Goal: Task Accomplishment & Management: Manage account settings

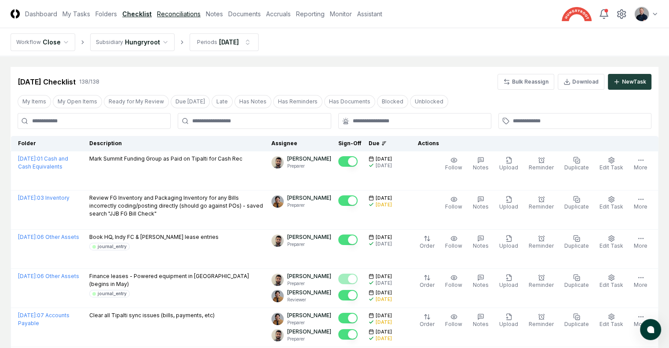
click at [201, 10] on link "Reconciliations" at bounding box center [179, 13] width 44 height 9
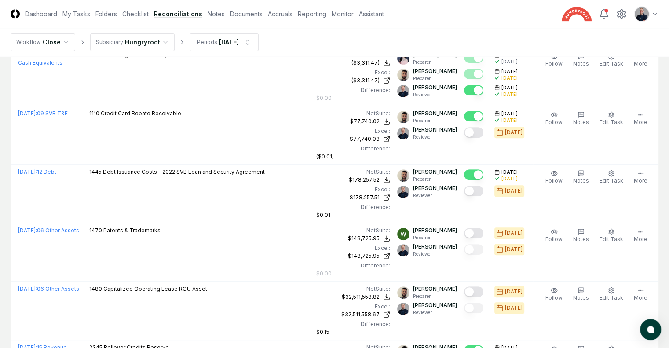
scroll to position [975, 0]
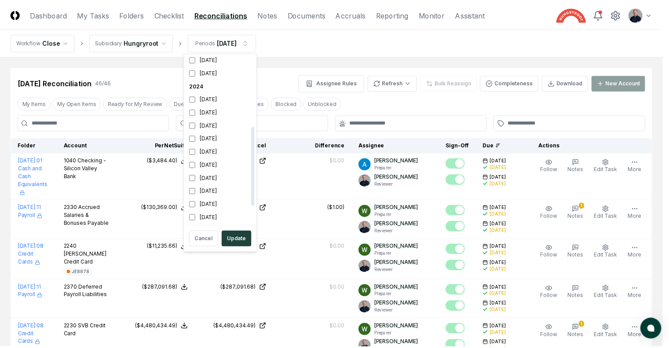
scroll to position [158, 0]
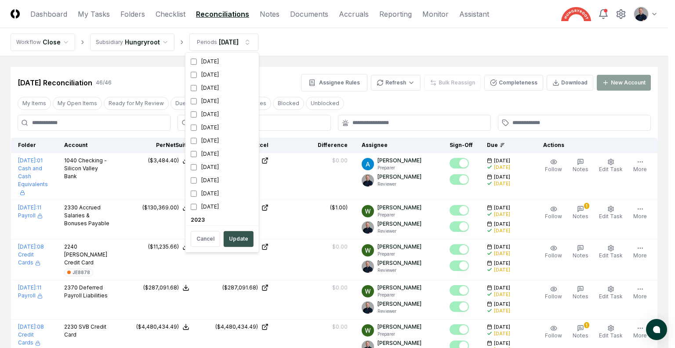
click at [243, 237] on button "Update" at bounding box center [239, 239] width 30 height 16
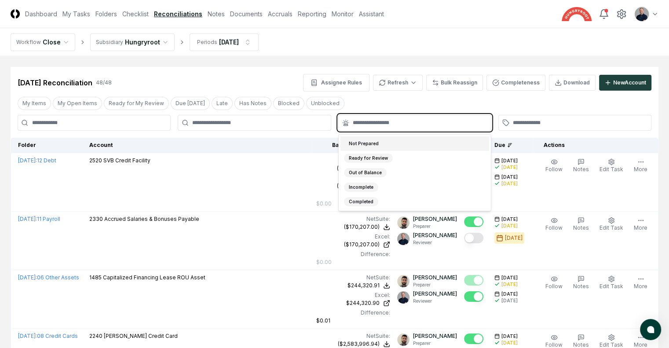
click at [423, 125] on input "text" at bounding box center [419, 123] width 133 height 8
click at [414, 143] on div "Not Prepared" at bounding box center [414, 143] width 149 height 15
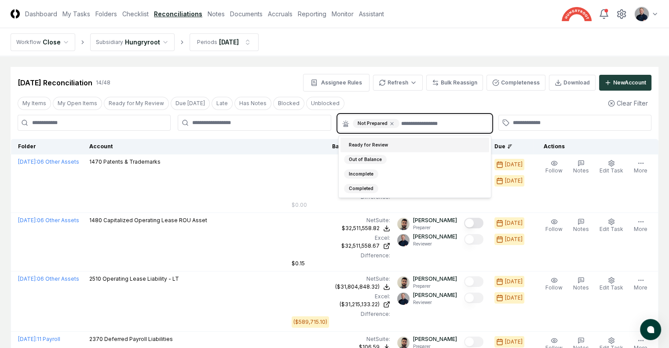
click at [414, 143] on div "Ready for Review" at bounding box center [414, 145] width 149 height 15
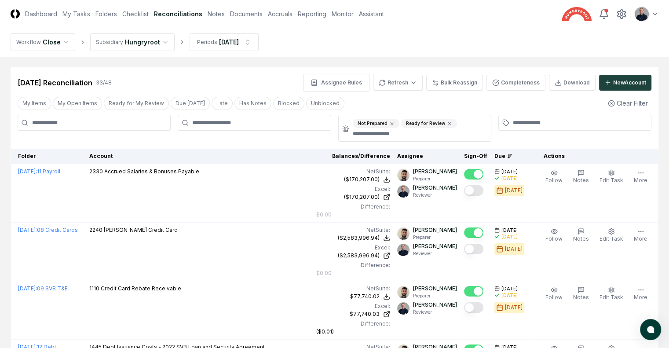
drag, startPoint x: 414, startPoint y: 143, endPoint x: 419, endPoint y: 135, distance: 8.7
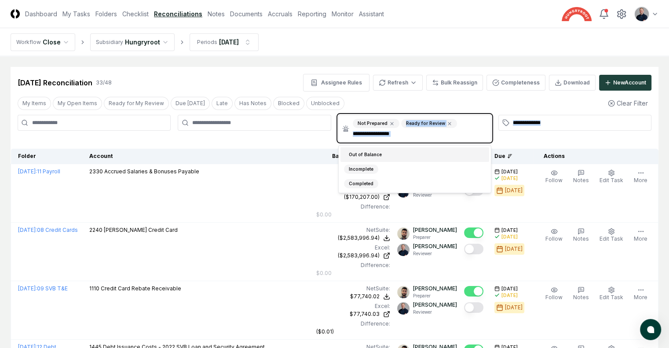
click at [419, 135] on input "text" at bounding box center [419, 134] width 133 height 8
click at [412, 152] on div "Out of Balance" at bounding box center [414, 154] width 149 height 15
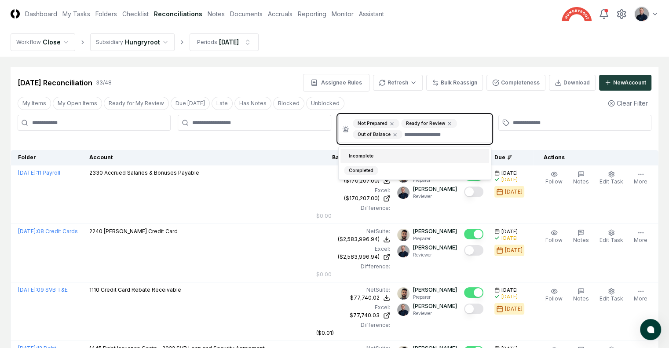
click at [412, 152] on div "Incomplete" at bounding box center [414, 156] width 149 height 15
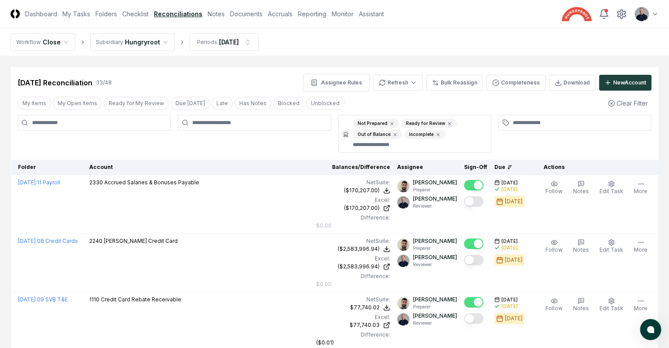
click at [318, 145] on div at bounding box center [254, 134] width 153 height 38
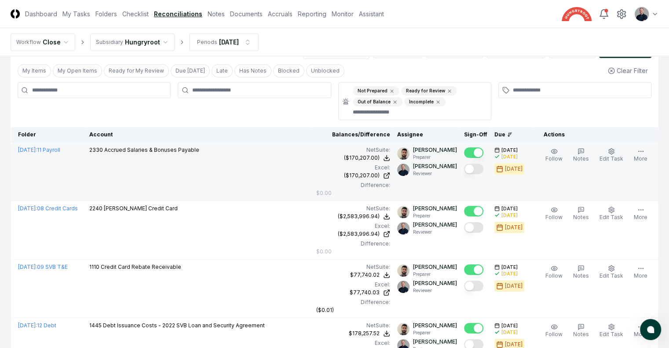
scroll to position [33, 0]
click at [464, 170] on button "Mark complete" at bounding box center [473, 168] width 19 height 11
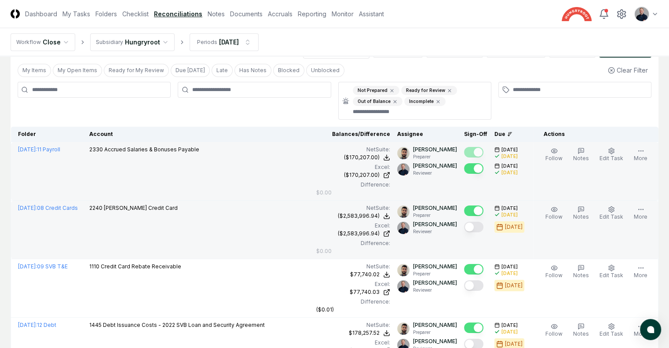
click at [465, 222] on button "Mark complete" at bounding box center [473, 227] width 19 height 11
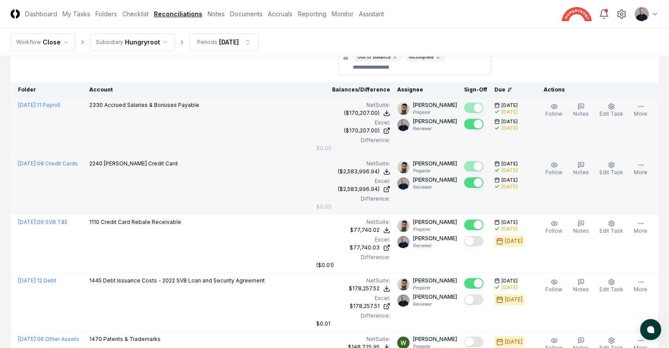
scroll to position [408, 0]
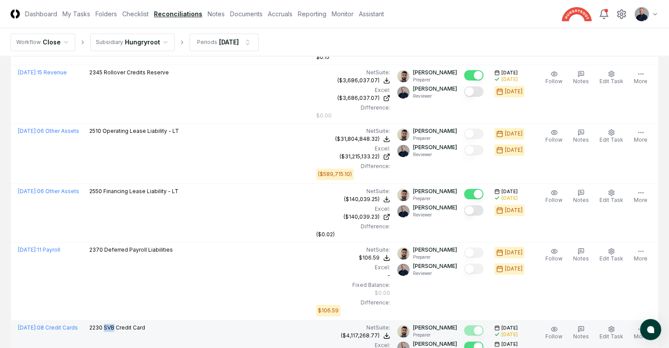
scroll to position [461, 0]
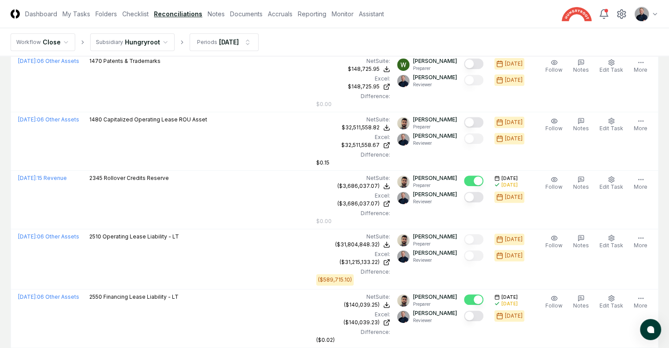
scroll to position [338, 0]
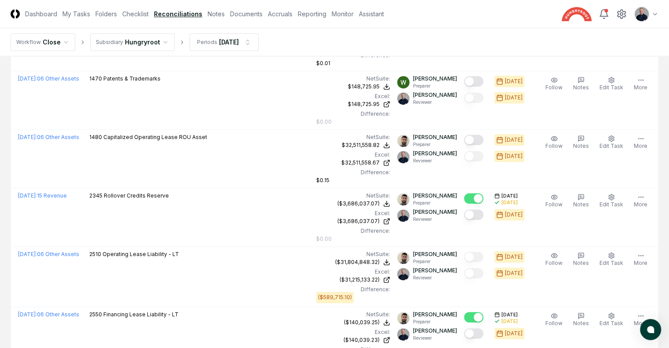
click at [0, 0] on td "$106.59" at bounding box center [0, 0] width 0 height 0
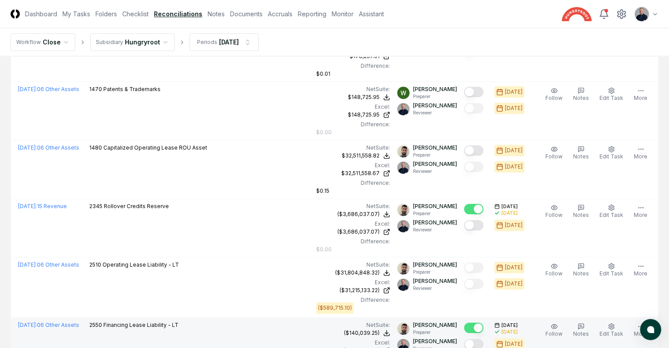
click at [467, 339] on button "Mark complete" at bounding box center [473, 344] width 19 height 11
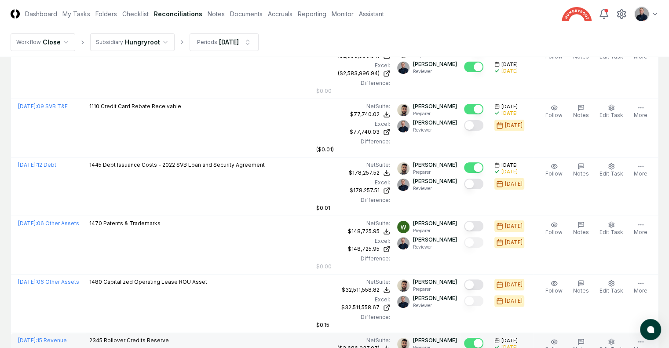
scroll to position [192, 0]
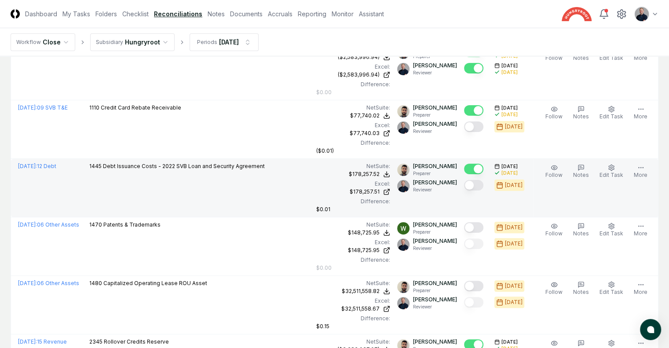
click at [464, 180] on button "Mark complete" at bounding box center [473, 185] width 19 height 11
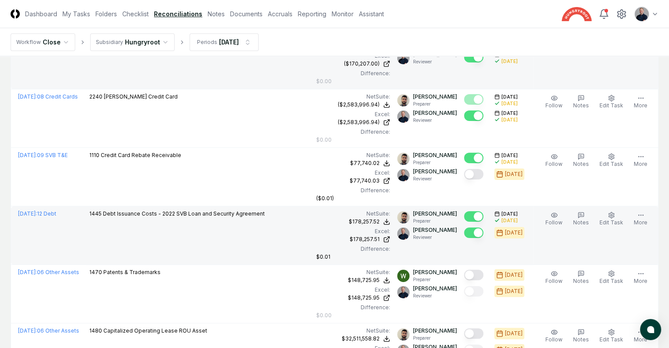
scroll to position [141, 0]
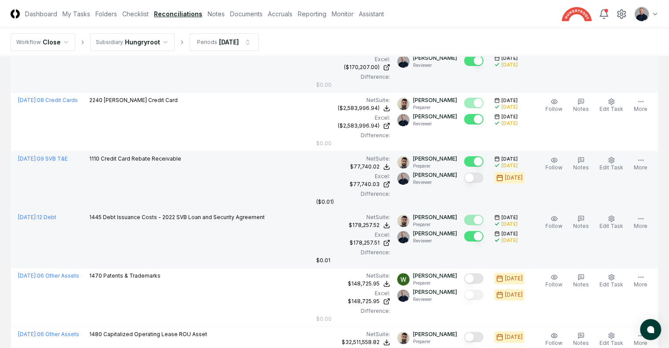
click at [469, 172] on button "Mark complete" at bounding box center [473, 177] width 19 height 11
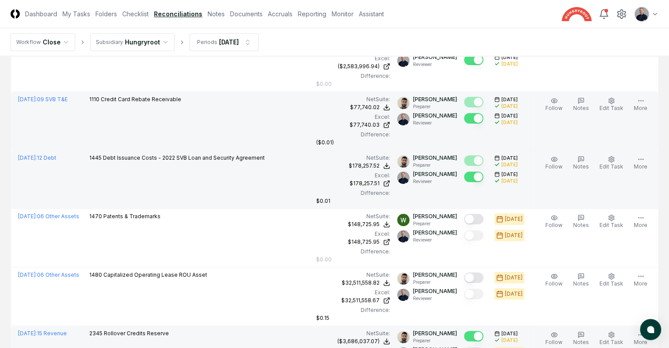
scroll to position [201, 0]
click at [464, 346] on button "Mark complete" at bounding box center [473, 351] width 19 height 11
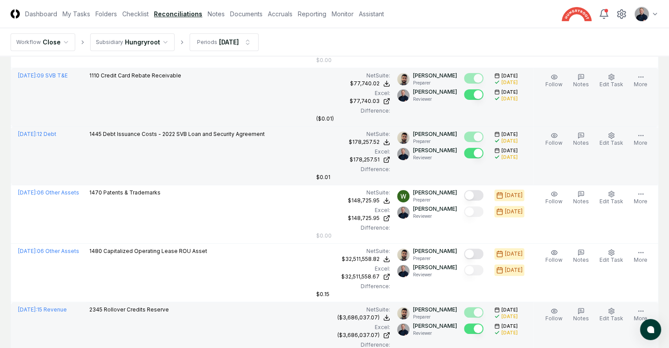
scroll to position [0, 0]
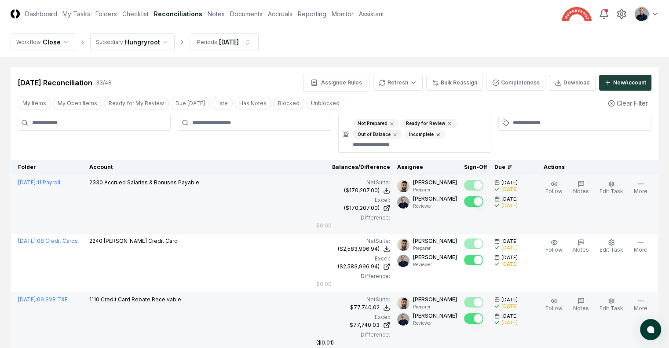
click at [435, 133] on icon at bounding box center [437, 134] width 5 height 5
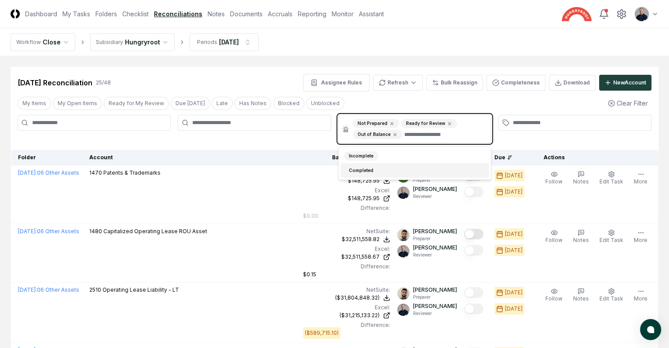
click at [435, 133] on input "text" at bounding box center [444, 134] width 81 height 9
click at [407, 152] on div "Incomplete" at bounding box center [414, 156] width 149 height 15
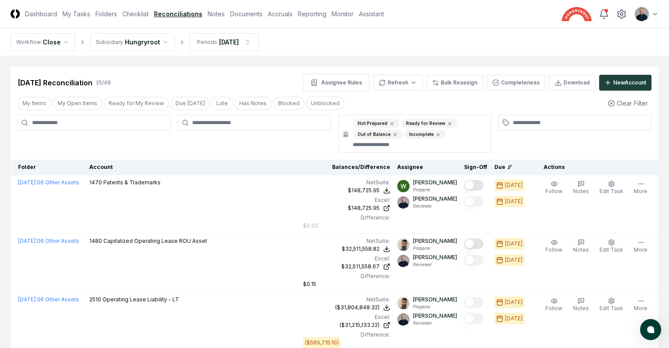
click at [306, 143] on div at bounding box center [254, 134] width 153 height 38
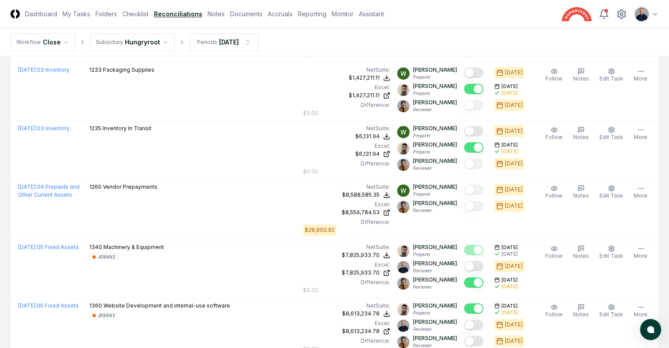
scroll to position [617, 0]
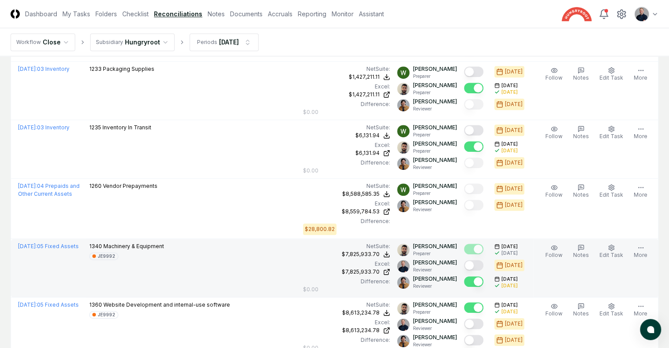
click at [467, 260] on button "Mark complete" at bounding box center [473, 265] width 19 height 11
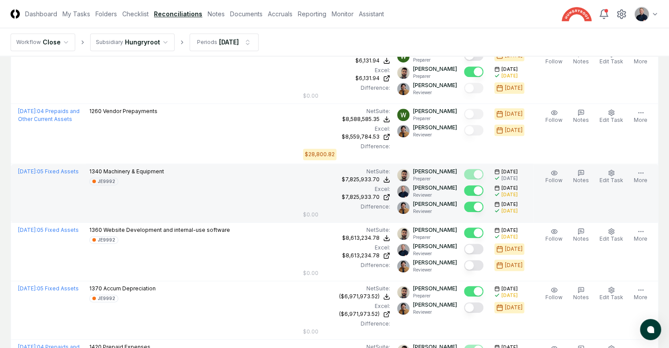
scroll to position [693, 0]
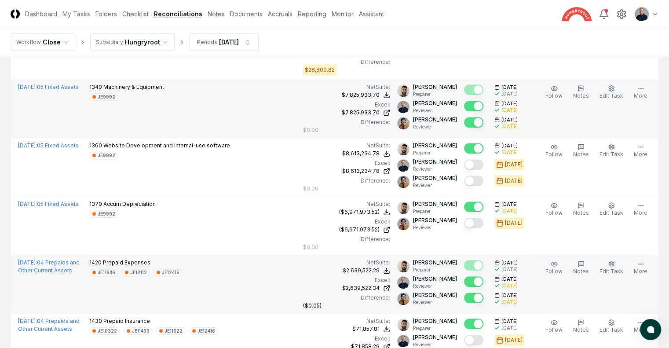
scroll to position [778, 0]
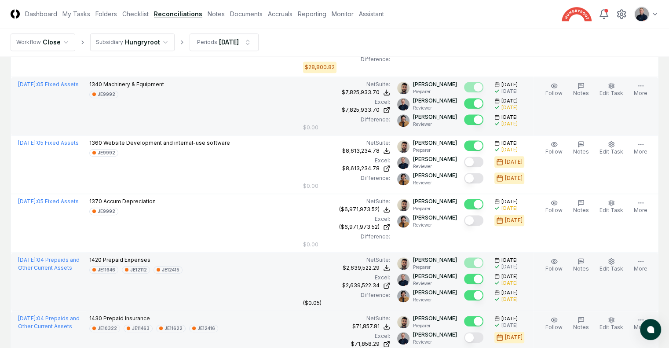
click at [465, 332] on button "Mark complete" at bounding box center [473, 337] width 19 height 11
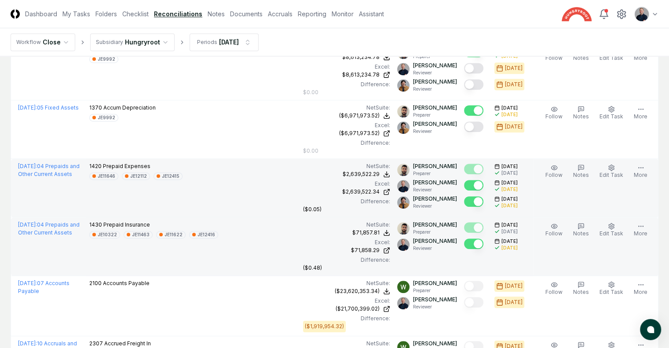
scroll to position [873, 0]
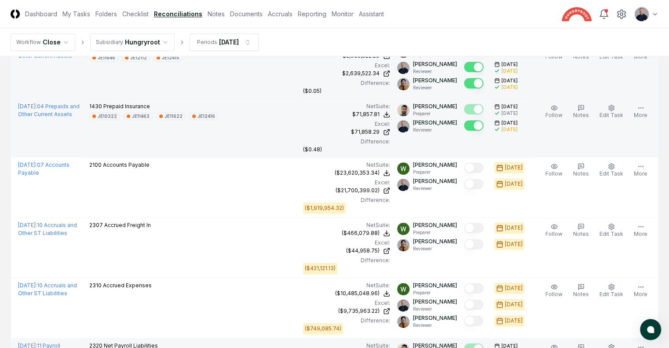
scroll to position [996, 0]
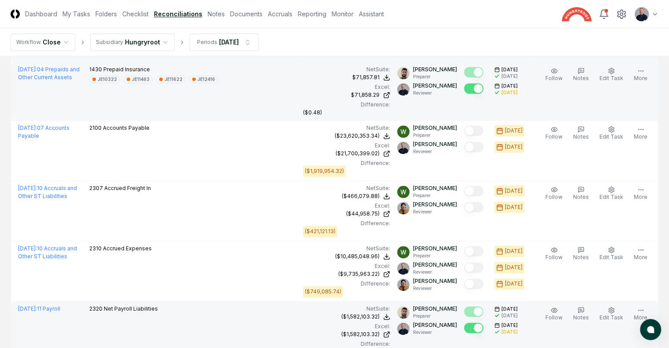
scroll to position [1085, 0]
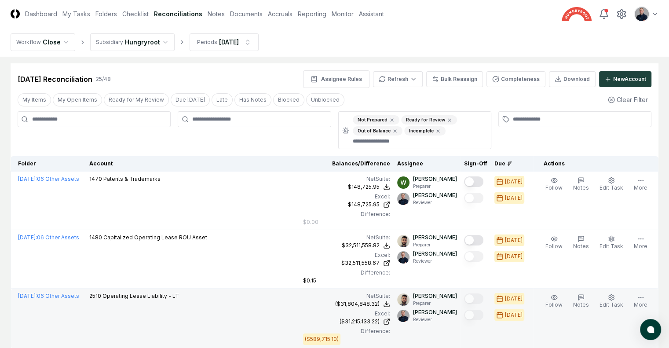
scroll to position [0, 0]
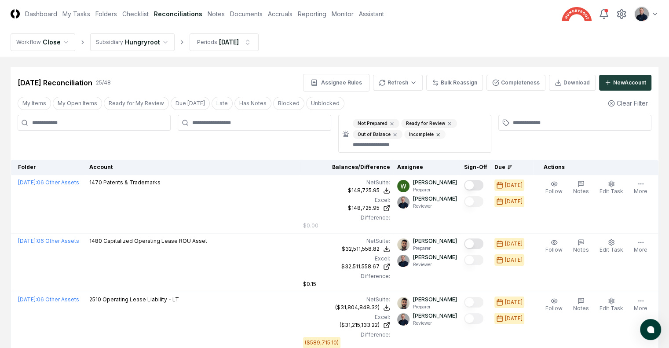
click at [437, 132] on icon at bounding box center [437, 134] width 5 height 5
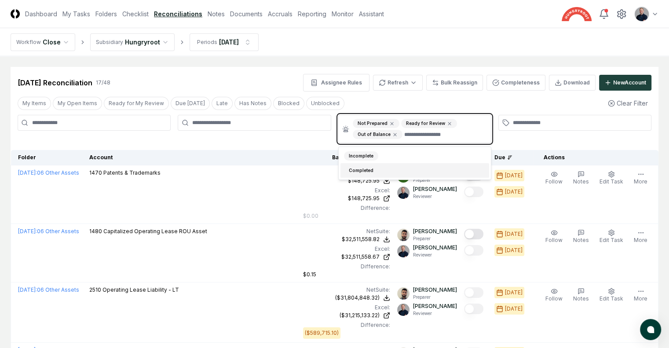
click at [437, 132] on input "text" at bounding box center [444, 134] width 81 height 9
click at [418, 153] on div "Incomplete" at bounding box center [414, 156] width 149 height 15
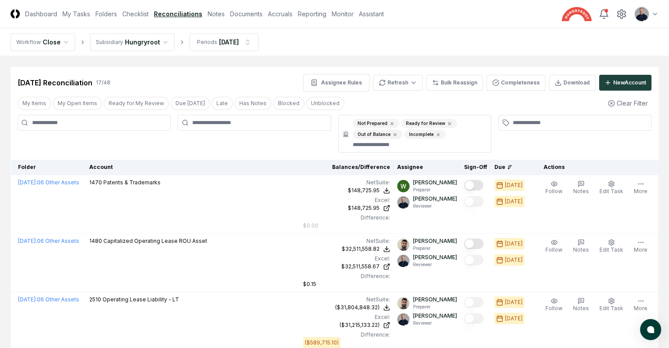
click at [260, 145] on div at bounding box center [254, 134] width 153 height 38
click at [149, 10] on link "Checklist" at bounding box center [135, 13] width 26 height 9
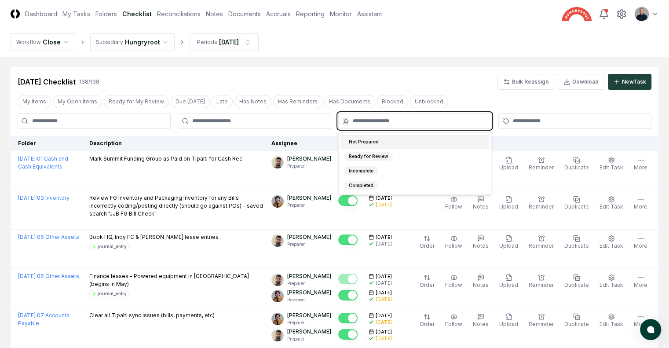
click at [382, 123] on input "text" at bounding box center [419, 121] width 133 height 8
click at [374, 135] on div "Not Prepared" at bounding box center [414, 142] width 149 height 15
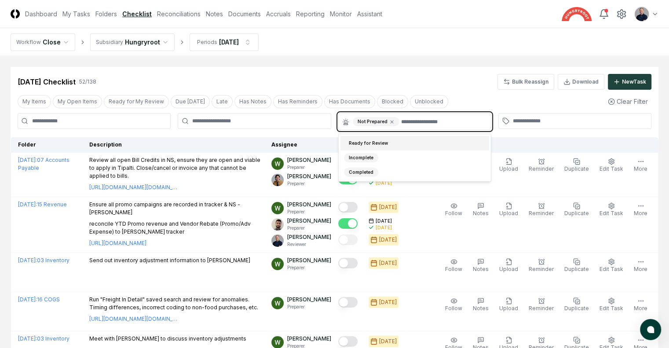
click at [374, 136] on div "Ready for Review" at bounding box center [414, 143] width 149 height 15
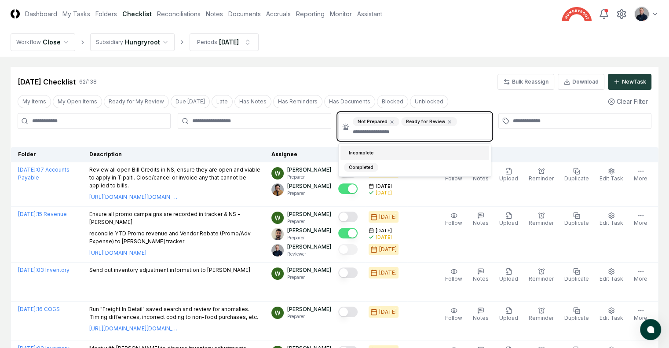
click at [374, 149] on div "Incomplete" at bounding box center [361, 152] width 34 height 9
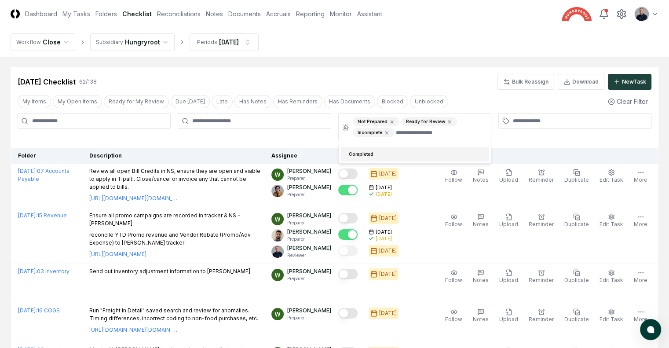
click at [454, 80] on div "Jul 2025 Checklist 62 / 138 Bulk Reassign Download New Task" at bounding box center [335, 82] width 634 height 16
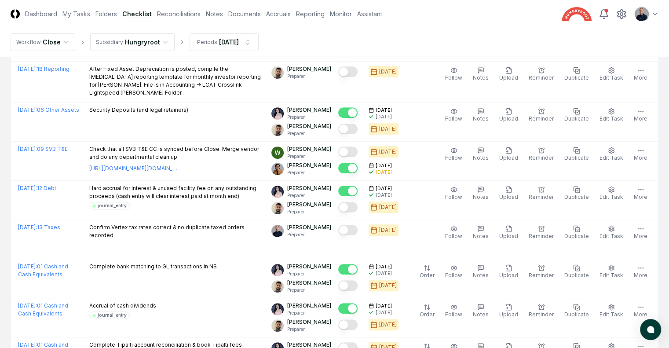
scroll to position [323, 0]
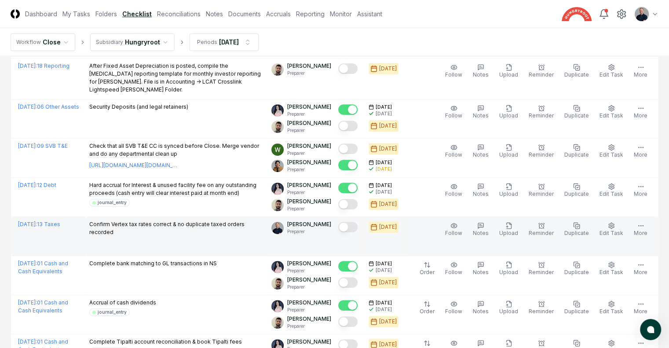
click at [345, 232] on button "Mark complete" at bounding box center [347, 227] width 19 height 11
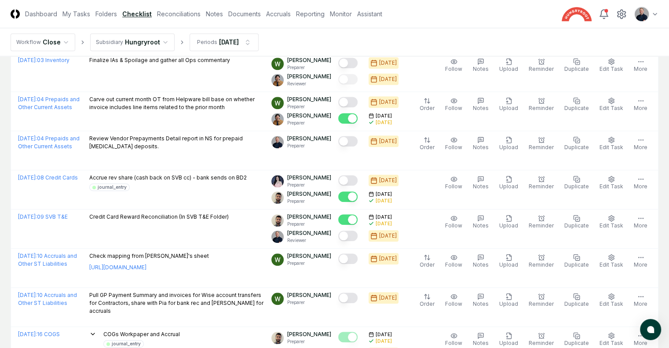
scroll to position [800, 0]
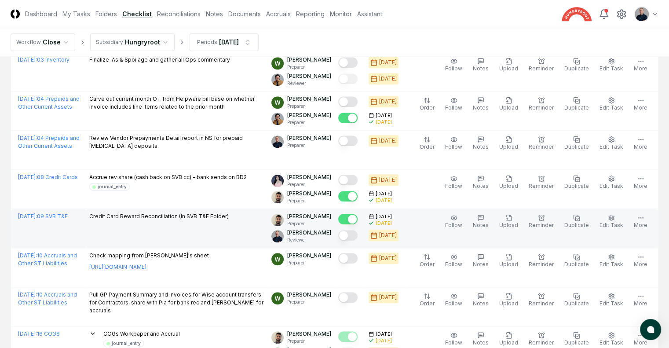
click at [344, 240] on button "Mark complete" at bounding box center [347, 235] width 19 height 11
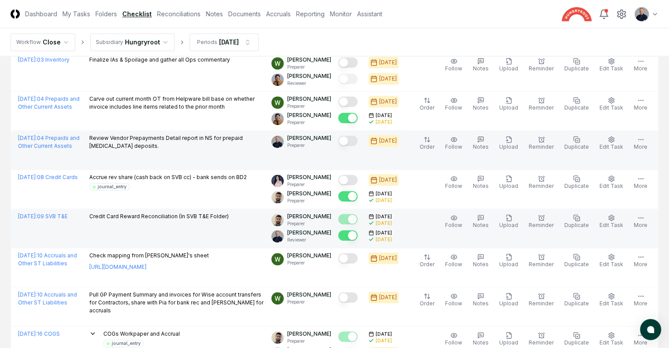
click at [343, 144] on button "Mark complete" at bounding box center [347, 140] width 19 height 11
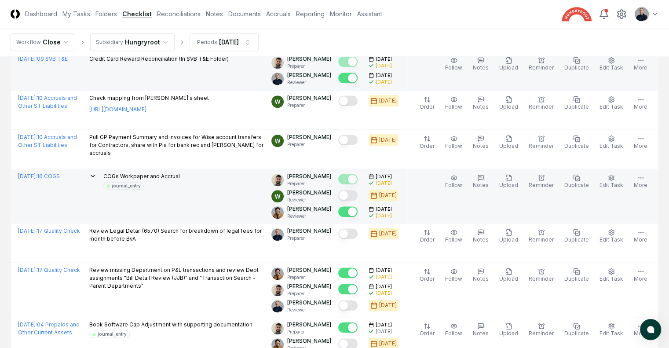
scroll to position [960, 0]
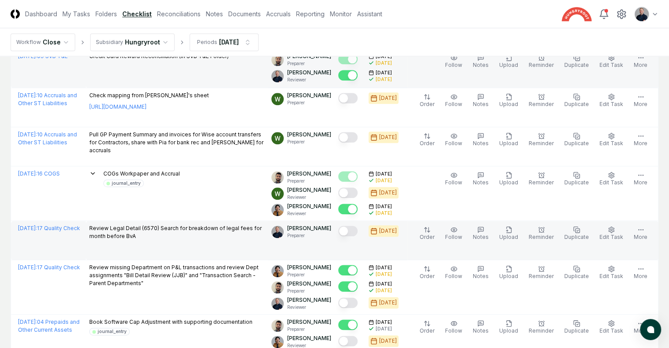
click at [345, 236] on button "Mark complete" at bounding box center [347, 231] width 19 height 11
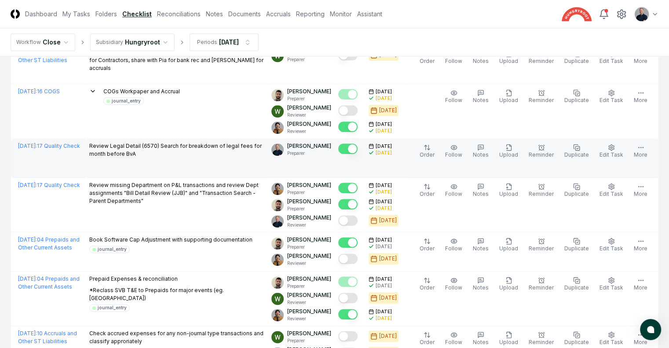
scroll to position [1043, 0]
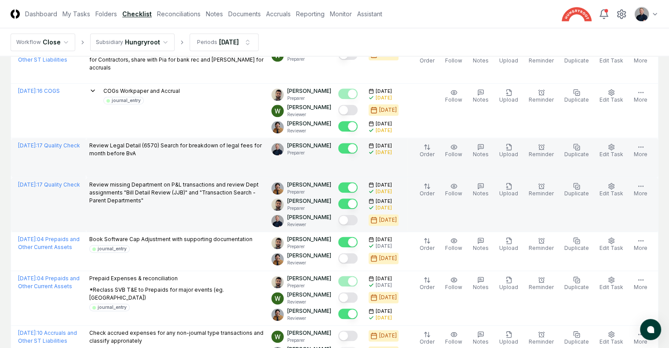
click at [347, 219] on button "Mark complete" at bounding box center [347, 220] width 19 height 11
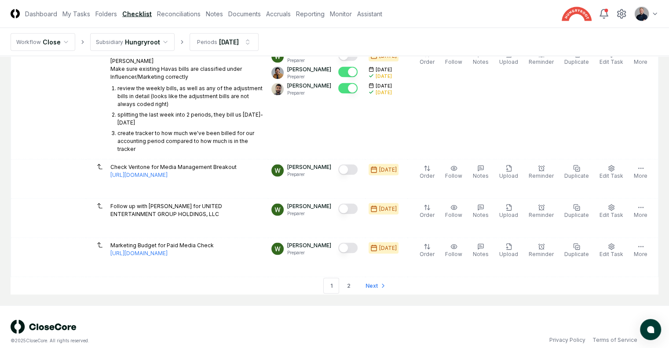
scroll to position [1682, 0]
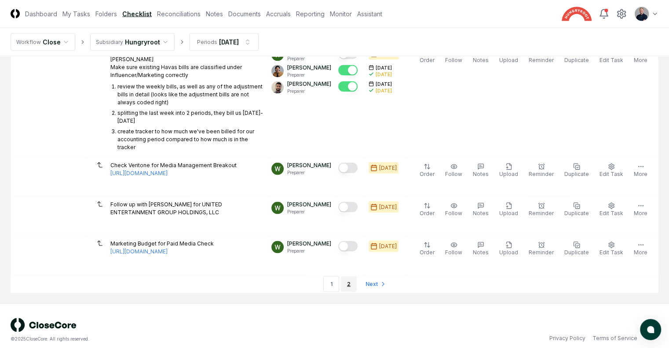
click at [348, 277] on link "2" at bounding box center [349, 284] width 16 height 16
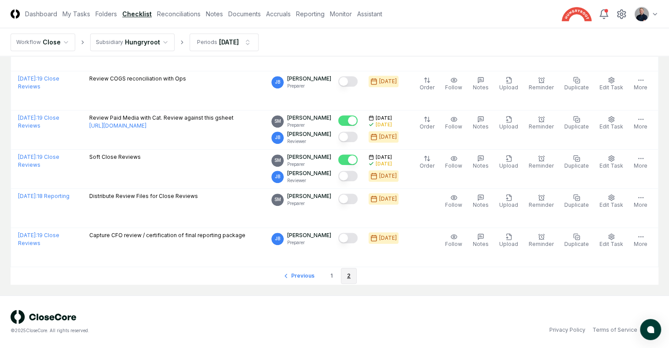
scroll to position [703, 0]
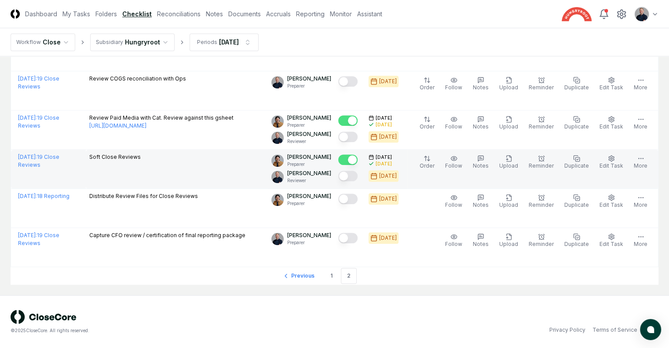
click at [340, 176] on button "Mark complete" at bounding box center [347, 176] width 19 height 11
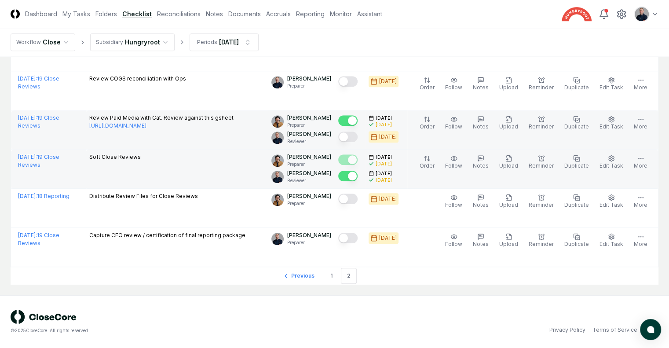
click at [347, 140] on button "Mark complete" at bounding box center [347, 136] width 19 height 11
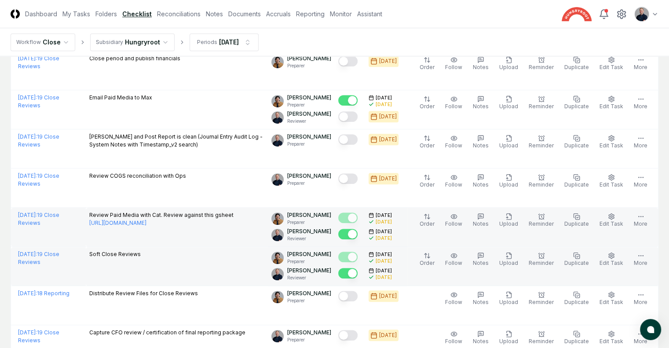
scroll to position [593, 0]
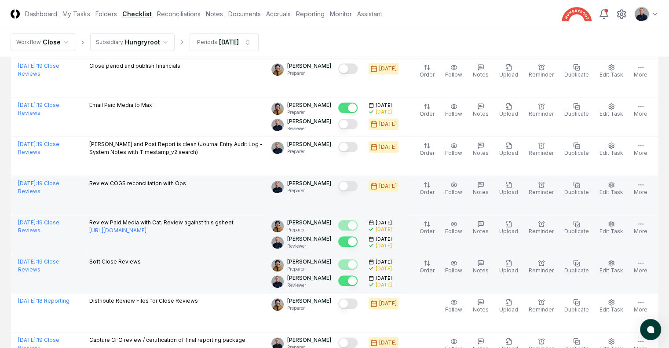
click at [347, 189] on button "Mark complete" at bounding box center [347, 186] width 19 height 11
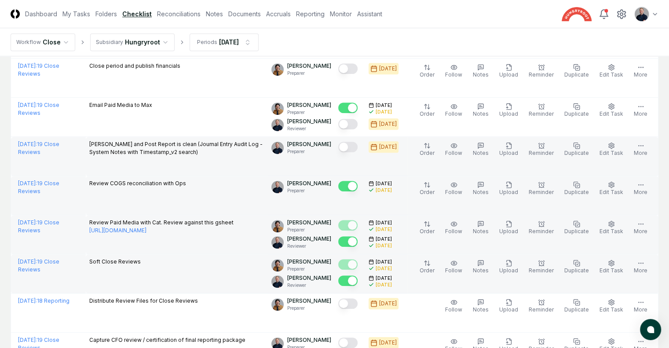
click at [342, 152] on button "Mark complete" at bounding box center [347, 147] width 19 height 11
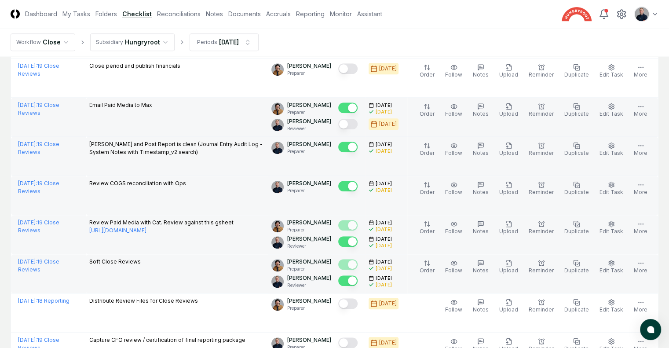
click at [346, 125] on button "Mark complete" at bounding box center [347, 124] width 19 height 11
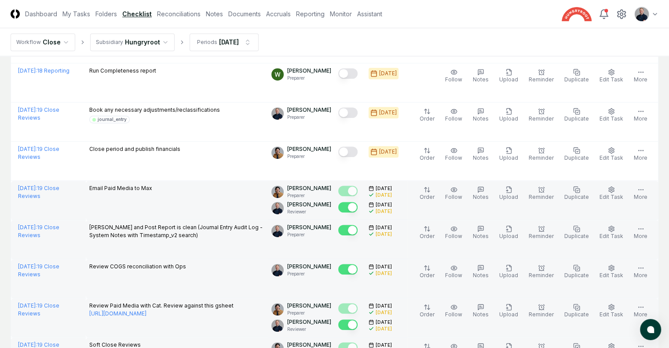
scroll to position [507, 0]
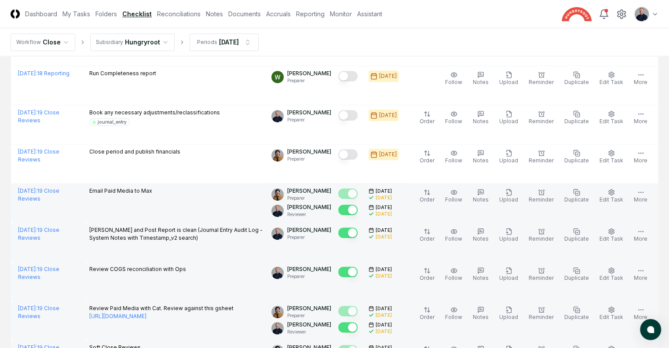
click at [346, 120] on button "Mark complete" at bounding box center [347, 115] width 19 height 11
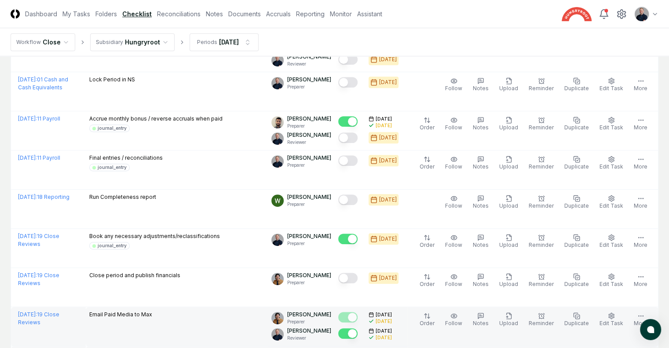
scroll to position [383, 0]
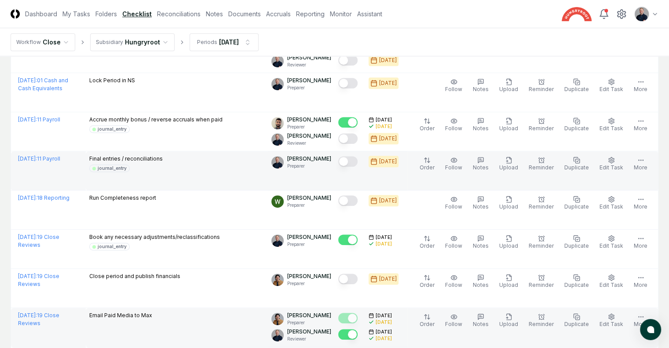
click at [343, 167] on button "Mark complete" at bounding box center [347, 161] width 19 height 11
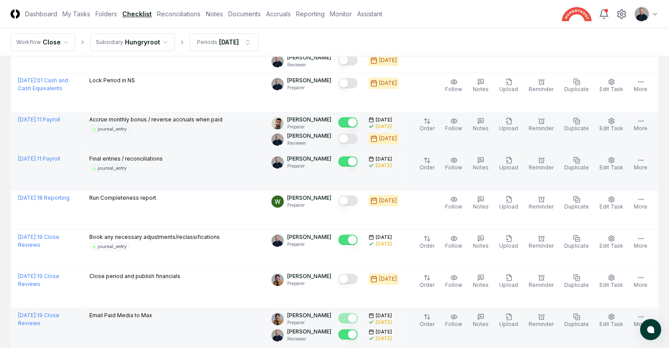
click at [346, 144] on button "Mark complete" at bounding box center [347, 138] width 19 height 11
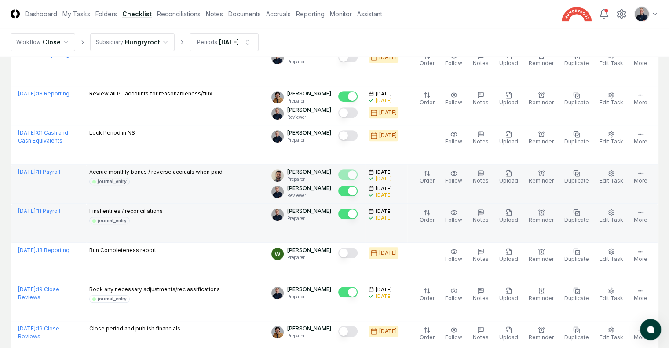
scroll to position [330, 0]
click at [346, 141] on button "Mark complete" at bounding box center [347, 136] width 19 height 11
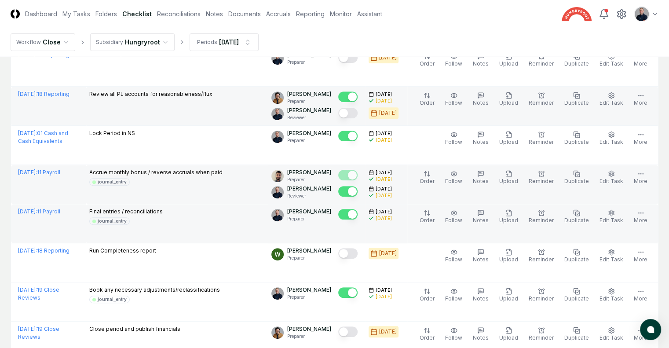
click at [347, 117] on button "Mark complete" at bounding box center [347, 113] width 19 height 11
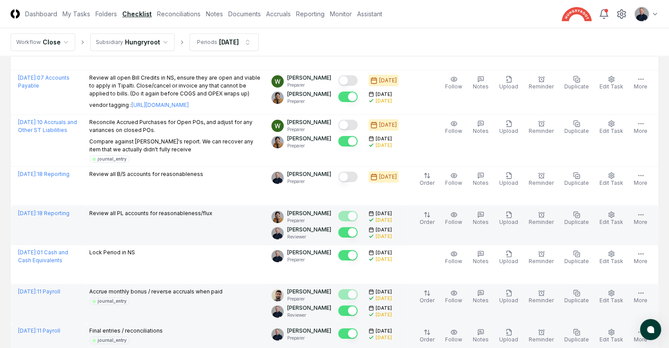
scroll to position [208, 0]
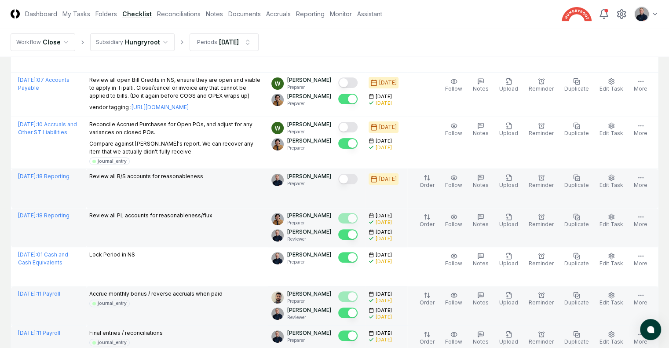
click at [338, 184] on button "Mark complete" at bounding box center [347, 179] width 19 height 11
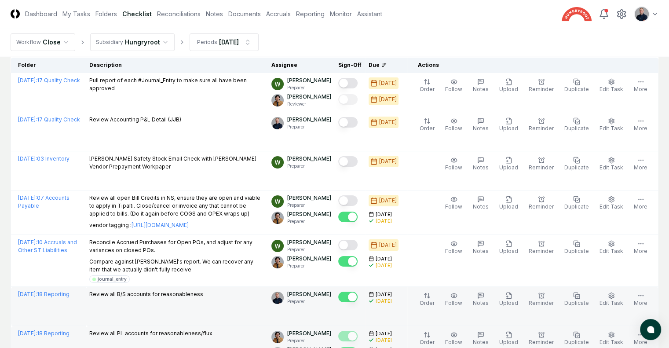
scroll to position [94, 0]
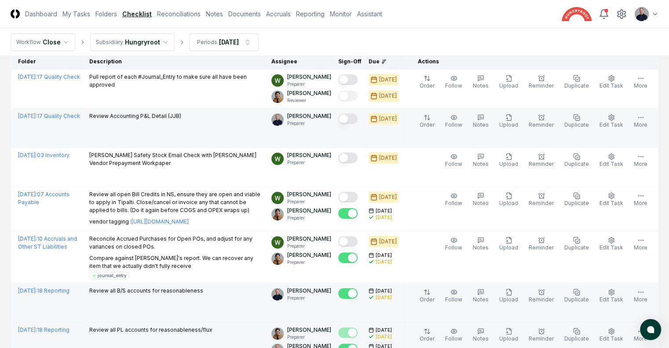
click at [345, 122] on button "Mark complete" at bounding box center [347, 118] width 19 height 11
